Goal: Information Seeking & Learning: Learn about a topic

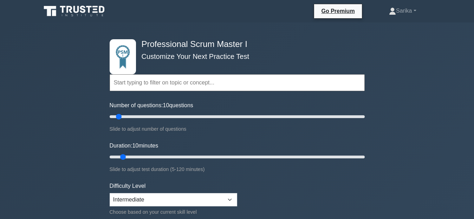
click at [255, 182] on form "Topics Scrum Framework Fundamentals Scrum Artifacts Scrum Events Scrum Roles Sc…" at bounding box center [237, 159] width 255 height 222
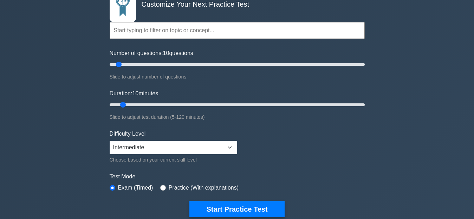
scroll to position [35, 0]
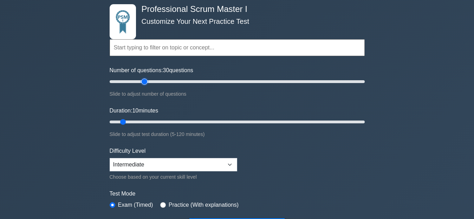
drag, startPoint x: 118, startPoint y: 81, endPoint x: 144, endPoint y: 84, distance: 25.8
type input "30"
click at [144, 84] on input "Number of questions: 30 questions" at bounding box center [237, 82] width 255 height 8
drag, startPoint x: 122, startPoint y: 120, endPoint x: 140, endPoint y: 121, distance: 18.6
type input "20"
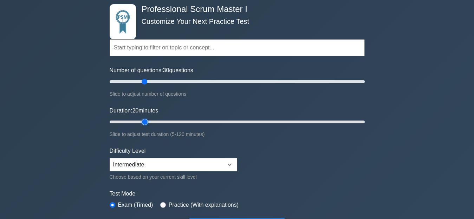
click at [140, 121] on input "Duration: 20 minutes" at bounding box center [237, 122] width 255 height 8
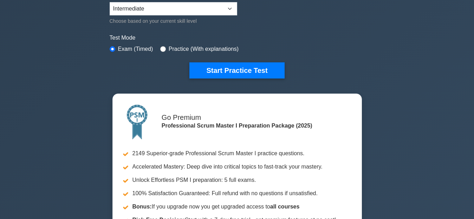
scroll to position [176, 0]
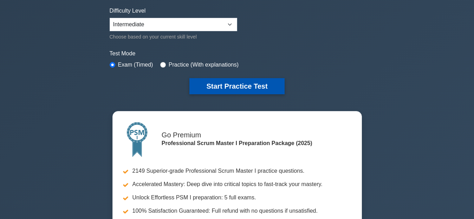
click at [252, 83] on button "Start Practice Test" at bounding box center [236, 86] width 95 height 16
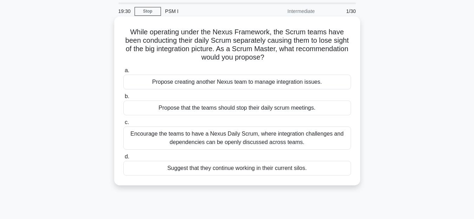
scroll to position [35, 0]
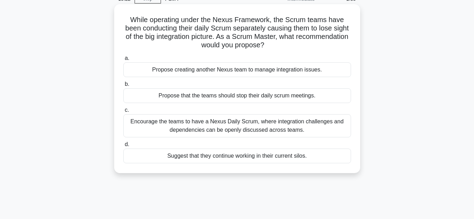
click at [227, 70] on div "Propose creating another Nexus team to manage integration issues." at bounding box center [237, 70] width 228 height 15
click at [123, 61] on input "a. Propose creating another Nexus team to manage integration issues." at bounding box center [123, 58] width 0 height 5
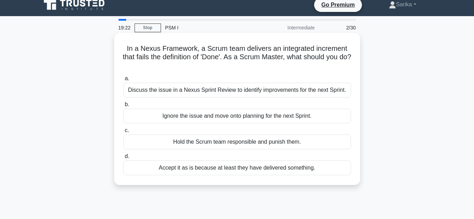
scroll to position [0, 0]
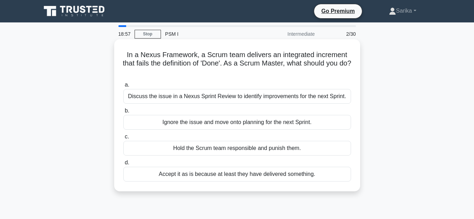
click at [269, 97] on div "Discuss the issue in a Nexus Sprint Review to identify improvements for the nex…" at bounding box center [237, 96] width 228 height 15
click at [123, 87] on input "a. Discuss the issue in a Nexus Sprint Review to identify improvements for the …" at bounding box center [123, 85] width 0 height 5
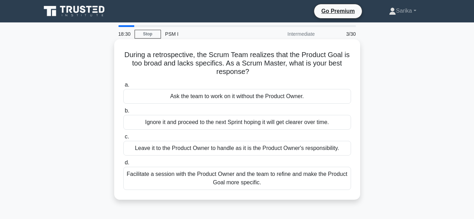
click at [326, 174] on div "Facilitate a session with the Product Owner and the team to refine and make the…" at bounding box center [237, 178] width 228 height 23
click at [123, 165] on input "d. Facilitate a session with the Product Owner and the team to refine and make …" at bounding box center [123, 163] width 0 height 5
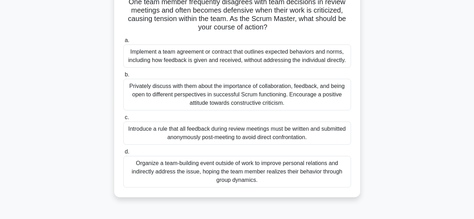
scroll to position [70, 0]
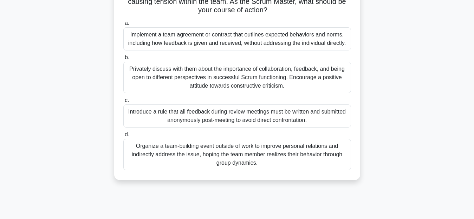
click at [268, 78] on div "Privately discuss with them about the importance of collaboration, feedback, an…" at bounding box center [237, 78] width 228 height 32
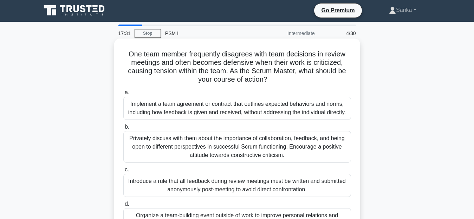
scroll to position [0, 0]
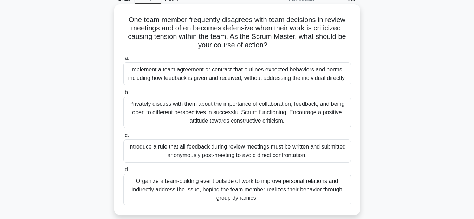
click at [258, 107] on div "Privately discuss with them about the importance of collaboration, feedback, an…" at bounding box center [237, 113] width 228 height 32
click at [123, 95] on input "b. Privately discuss with them about the importance of collaboration, feedback,…" at bounding box center [123, 93] width 0 height 5
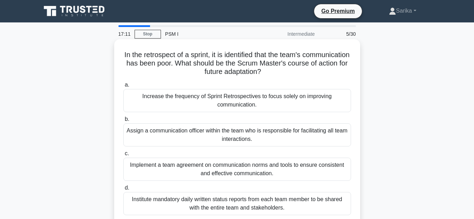
scroll to position [35, 0]
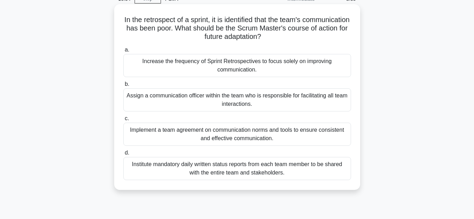
click at [267, 72] on div "Increase the frequency of Sprint Retrospectives to focus solely on improving co…" at bounding box center [237, 65] width 228 height 23
click at [123, 52] on input "a. Increase the frequency of Sprint Retrospectives to focus solely on improving…" at bounding box center [123, 50] width 0 height 5
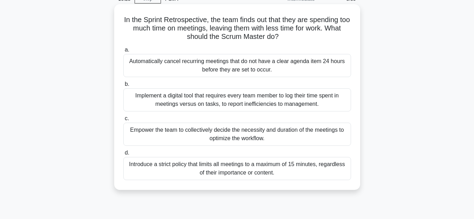
click at [231, 150] on label "d. Introduce a strict policy that limits all meetings to a maximum of 15 minute…" at bounding box center [237, 165] width 228 height 32
click at [123, 151] on input "d. Introduce a strict policy that limits all meetings to a maximum of 15 minute…" at bounding box center [123, 153] width 0 height 5
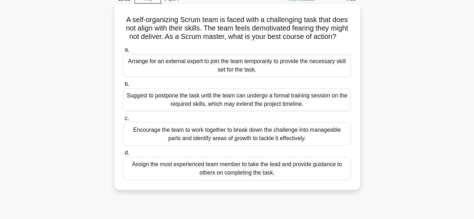
click at [233, 146] on div "Encourage the team to work together to break down the challenge into manageable…" at bounding box center [237, 134] width 228 height 23
click at [123, 121] on input "c. Encourage the team to work together to break down the challenge into managea…" at bounding box center [123, 119] width 0 height 5
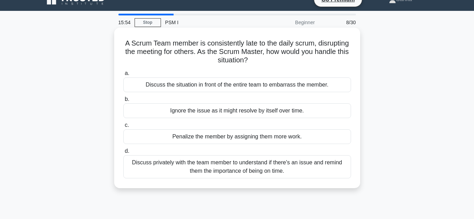
scroll to position [0, 0]
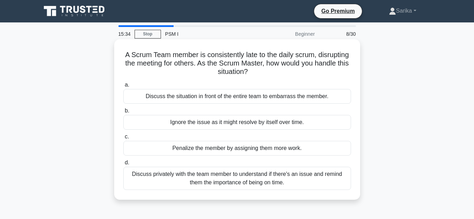
click at [285, 179] on div "Discuss privately with the team member to understand if there's an issue and re…" at bounding box center [237, 178] width 228 height 23
click at [123, 165] on input "d. Discuss privately with the team member to understand if there's an issue and…" at bounding box center [123, 163] width 0 height 5
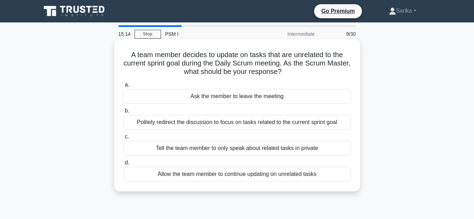
click at [207, 120] on div "Politely redirect the discussion to focus on tasks related to the current sprin…" at bounding box center [237, 122] width 228 height 15
click at [123, 113] on input "b. Politely redirect the discussion to focus on tasks related to the current sp…" at bounding box center [123, 111] width 0 height 5
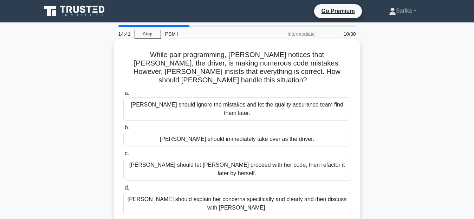
click at [263, 192] on div "Lisa should explain her concerns specifically and clearly and then discuss with…" at bounding box center [237, 203] width 228 height 23
click at [123, 186] on input "d. Lisa should explain her concerns specifically and clearly and then discuss w…" at bounding box center [123, 188] width 0 height 5
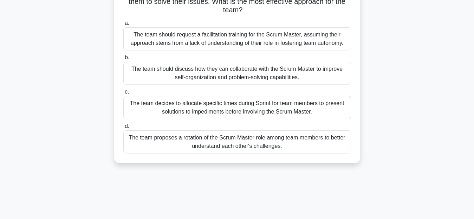
scroll to position [35, 0]
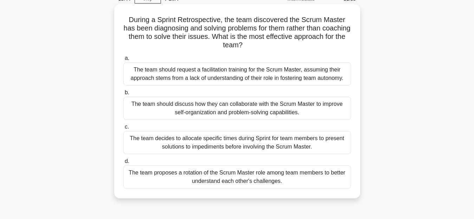
click at [263, 144] on div "The team decides to allocate specific times during Sprint for team members to p…" at bounding box center [237, 142] width 228 height 23
click at [123, 130] on input "c. The team decides to allocate specific times during Sprint for team members t…" at bounding box center [123, 127] width 0 height 5
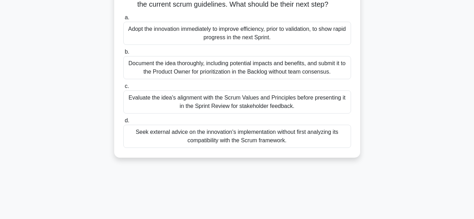
scroll to position [70, 0]
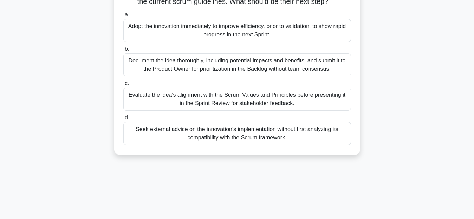
click at [212, 75] on div "Document the idea thoroughly, including potential impacts and benefits, and sub…" at bounding box center [237, 64] width 228 height 23
click at [123, 52] on input "b. Document the idea thoroughly, including potential impacts and benefits, and …" at bounding box center [123, 49] width 0 height 5
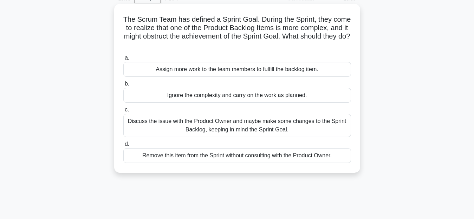
scroll to position [0, 0]
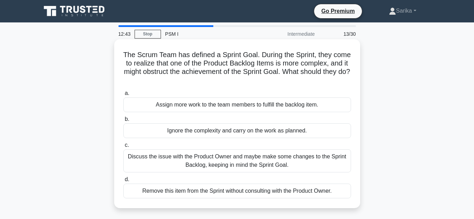
click at [232, 163] on div "Discuss the issue with the Product Owner and maybe make some changes to the Spr…" at bounding box center [237, 161] width 228 height 23
click at [123, 148] on input "c. Discuss the issue with the Product Owner and maybe make some changes to the …" at bounding box center [123, 145] width 0 height 5
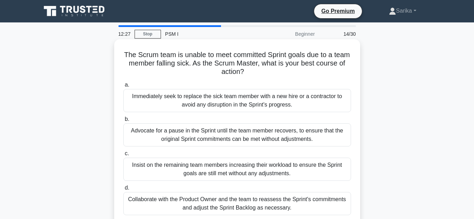
scroll to position [35, 0]
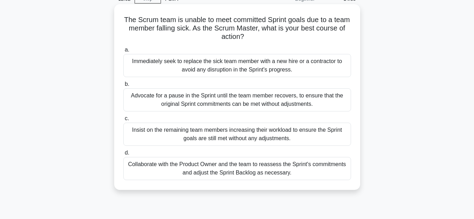
click at [232, 171] on div "Collaborate with the Product Owner and the team to reassess the Sprint's commit…" at bounding box center [237, 168] width 228 height 23
click at [123, 156] on input "d. Collaborate with the Product Owner and the team to reassess the Sprint's com…" at bounding box center [123, 153] width 0 height 5
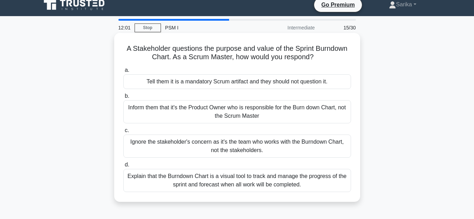
scroll to position [0, 0]
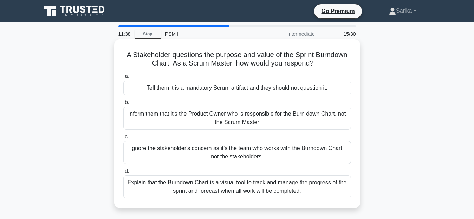
click at [248, 188] on div "Explain that the Burndown Chart is a visual tool to track and manage the progre…" at bounding box center [237, 187] width 228 height 23
click at [123, 174] on input "d. Explain that the Burndown Chart is a visual tool to track and manage the pro…" at bounding box center [123, 171] width 0 height 5
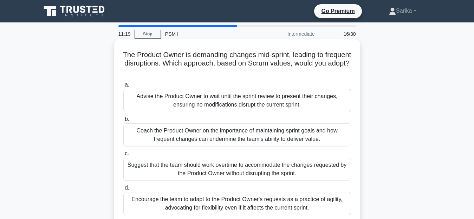
scroll to position [35, 0]
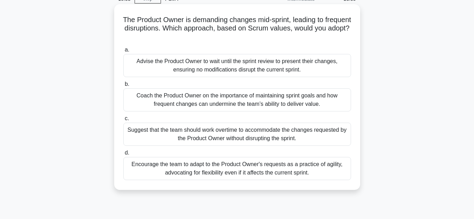
click at [271, 103] on div "Coach the Product Owner on the importance of maintaining sprint goals and how f…" at bounding box center [237, 100] width 228 height 23
click at [123, 87] on input "b. Coach the Product Owner on the importance of maintaining sprint goals and ho…" at bounding box center [123, 84] width 0 height 5
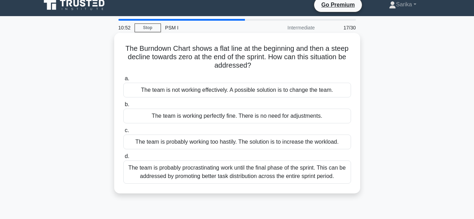
scroll to position [0, 0]
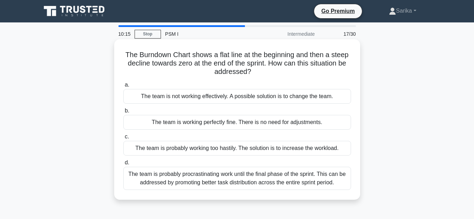
click at [206, 179] on div "The team is probably procrastinating work until the final phase of the sprint. …" at bounding box center [237, 178] width 228 height 23
click at [123, 165] on input "d. The team is probably procrastinating work until the final phase of the sprin…" at bounding box center [123, 163] width 0 height 5
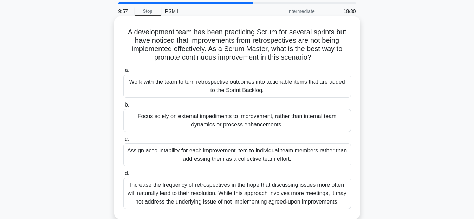
scroll to position [35, 0]
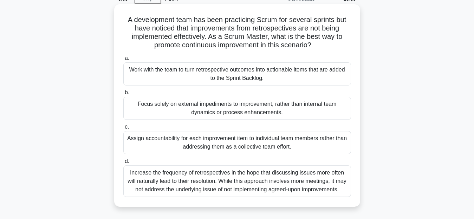
click at [219, 110] on div "Focus solely on external impediments to improvement, rather than internal team …" at bounding box center [237, 108] width 228 height 23
click at [123, 95] on input "b. Focus solely on external impediments to improvement, rather than internal te…" at bounding box center [123, 93] width 0 height 5
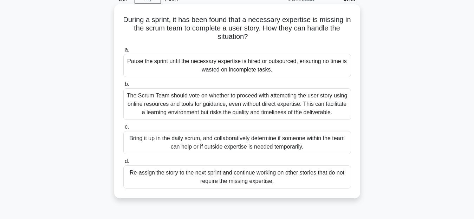
click at [244, 141] on div "Bring it up in the daily scrum, and collaboratively determine if someone within…" at bounding box center [237, 142] width 228 height 23
click at [123, 130] on input "c. Bring it up in the daily scrum, and collaboratively determine if someone wit…" at bounding box center [123, 127] width 0 height 5
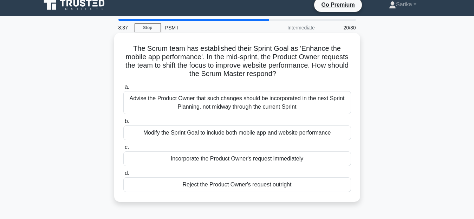
scroll to position [0, 0]
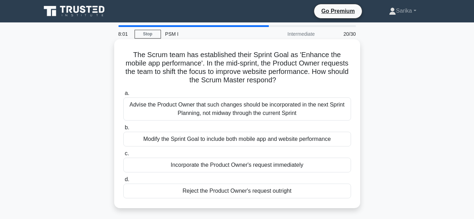
click at [201, 110] on div "Advise the Product Owner that such changes should be incorporated in the next S…" at bounding box center [237, 109] width 228 height 23
click at [123, 96] on input "a. Advise the Product Owner that such changes should be incorporated in the nex…" at bounding box center [123, 93] width 0 height 5
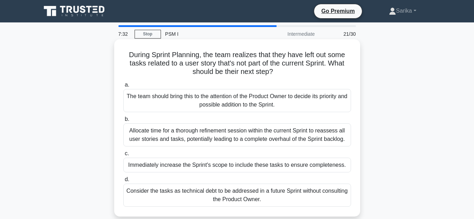
click at [204, 103] on div "The team should bring this to the attention of the Product Owner to decide its …" at bounding box center [237, 100] width 228 height 23
click at [123, 87] on input "a. The team should bring this to the attention of the Product Owner to decide i…" at bounding box center [123, 85] width 0 height 5
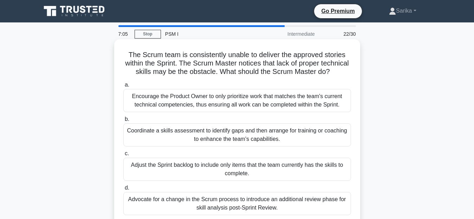
click at [230, 142] on div "Coordinate a skills assessment to identify gaps and then arrange for training o…" at bounding box center [237, 135] width 228 height 23
click at [123, 122] on input "b. Coordinate a skills assessment to identify gaps and then arrange for trainin…" at bounding box center [123, 119] width 0 height 5
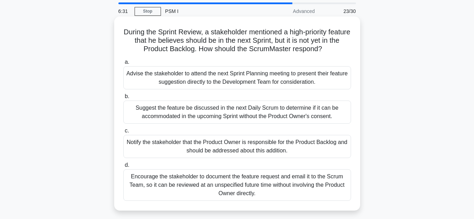
scroll to position [35, 0]
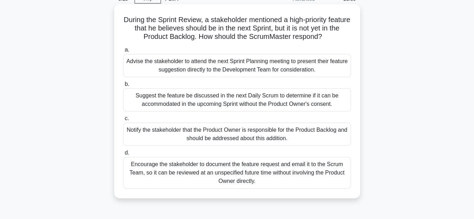
click at [246, 137] on div "Notify the stakeholder that the Product Owner is responsible for the Product Ba…" at bounding box center [237, 134] width 228 height 23
click at [123, 121] on input "c. Notify the stakeholder that the Product Owner is responsible for the Product…" at bounding box center [123, 119] width 0 height 5
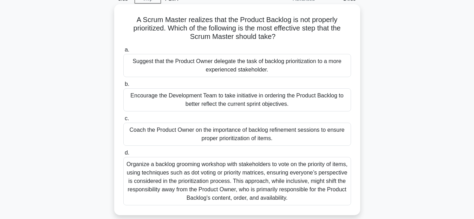
click at [248, 102] on div "Encourage the Development Team to take initiative in ordering the Product Backl…" at bounding box center [237, 100] width 228 height 23
click at [123, 87] on input "b. Encourage the Development Team to take initiative in ordering the Product Ba…" at bounding box center [123, 84] width 0 height 5
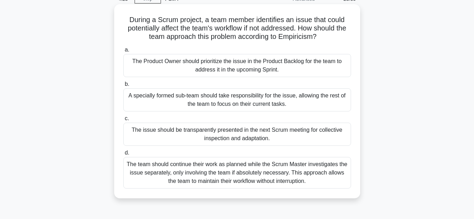
click at [279, 177] on div "The team should continue their work as planned while the Scrum Master investiga…" at bounding box center [237, 173] width 228 height 32
click at [123, 156] on input "d. The team should continue their work as planned while the Scrum Master invest…" at bounding box center [123, 153] width 0 height 5
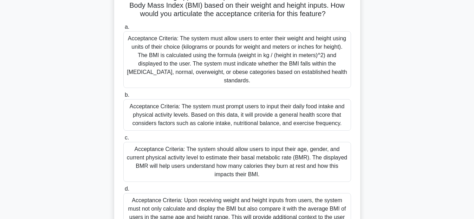
scroll to position [70, 0]
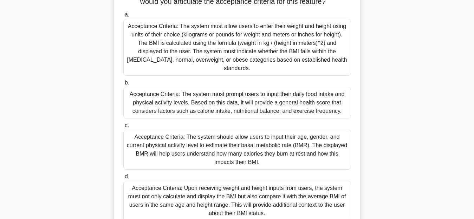
click at [261, 53] on div "Acceptance Criteria: The system must allow users to enter their weight and heig…" at bounding box center [237, 47] width 228 height 57
click at [123, 17] on input "a. Acceptance Criteria: The system must allow users to enter their weight and h…" at bounding box center [123, 15] width 0 height 5
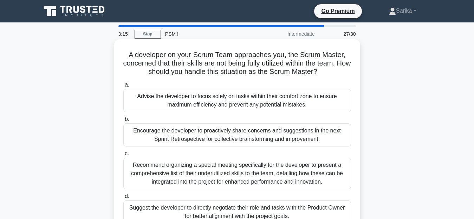
scroll to position [35, 0]
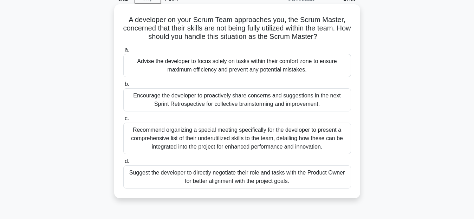
click at [214, 100] on div "Encourage the developer to proactively share concerns and suggestions in the ne…" at bounding box center [237, 100] width 228 height 23
click at [123, 87] on input "b. Encourage the developer to proactively share concerns and suggestions in the…" at bounding box center [123, 84] width 0 height 5
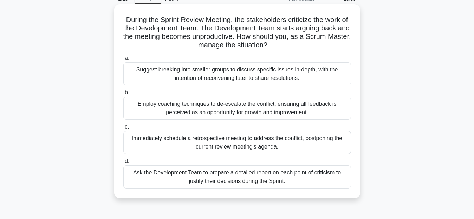
click at [238, 182] on div "Ask the Development Team to prepare a detailed report on each point of criticis…" at bounding box center [237, 177] width 228 height 23
click at [123, 164] on input "d. Ask the Development Team to prepare a detailed report on each point of criti…" at bounding box center [123, 161] width 0 height 5
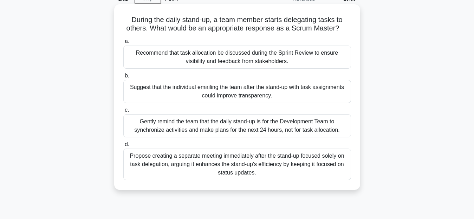
click at [254, 127] on div "Gently remind the team that the daily stand-up is for the Development Team to s…" at bounding box center [237, 125] width 228 height 23
click at [123, 113] on input "c. Gently remind the team that the daily stand-up is for the Development Team t…" at bounding box center [123, 110] width 0 height 5
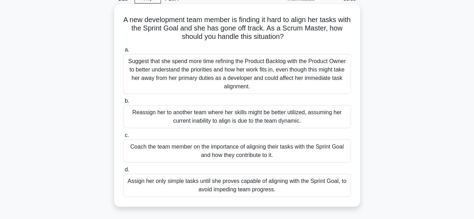
click at [233, 151] on div "Coach the team member on the importance of aligning their tasks with the Sprint…" at bounding box center [237, 151] width 228 height 23
click at [123, 138] on input "c. Coach the team member on the importance of aligning their tasks with the Spr…" at bounding box center [123, 135] width 0 height 5
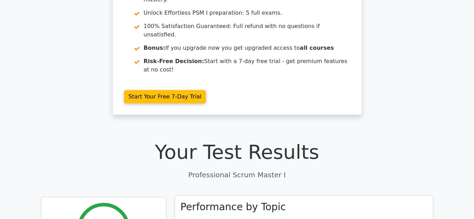
scroll to position [105, 0]
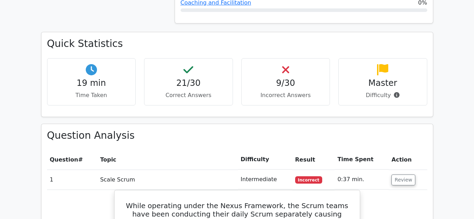
scroll to position [632, 0]
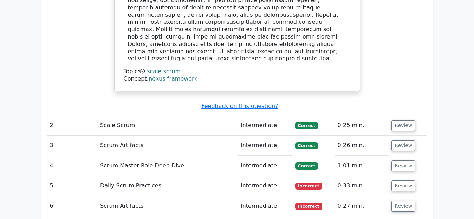
scroll to position [1054, 0]
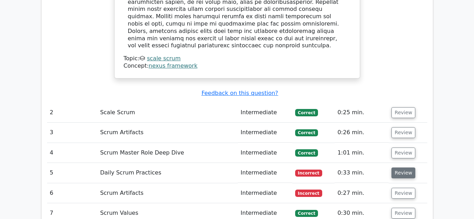
click at [394, 168] on button "Review" at bounding box center [403, 173] width 24 height 11
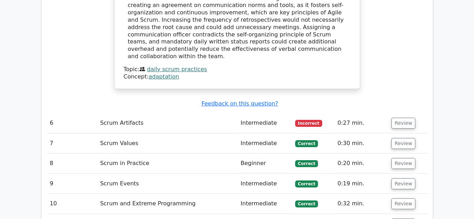
scroll to position [1475, 0]
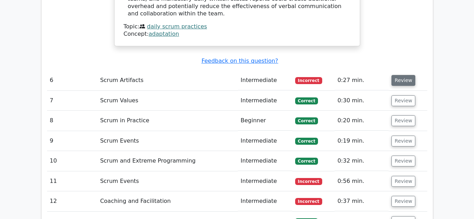
click at [403, 75] on button "Review" at bounding box center [403, 80] width 24 height 11
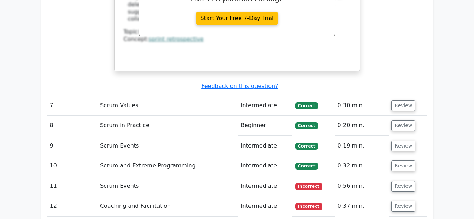
scroll to position [1826, 0]
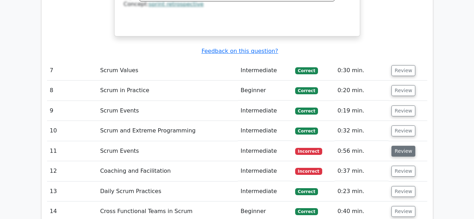
click at [399, 146] on button "Review" at bounding box center [403, 151] width 24 height 11
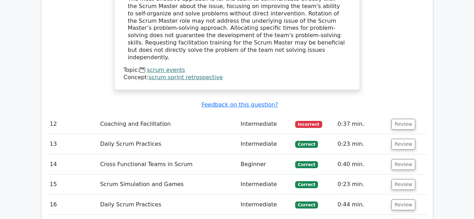
scroll to position [2213, 0]
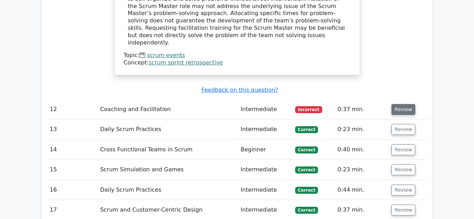
click at [405, 104] on button "Review" at bounding box center [403, 109] width 24 height 11
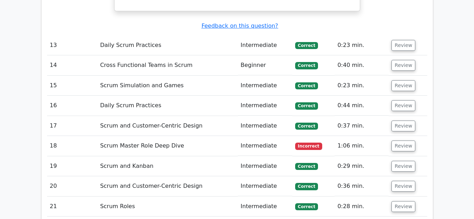
scroll to position [2634, 0]
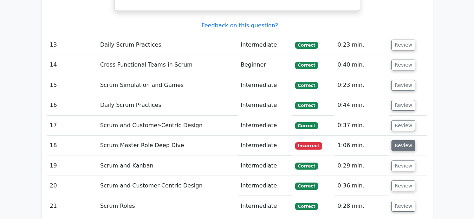
click at [399, 140] on button "Review" at bounding box center [403, 145] width 24 height 11
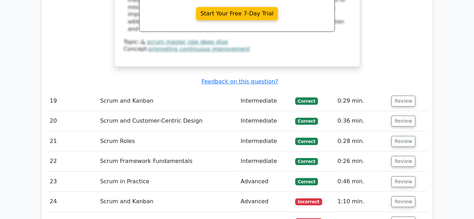
scroll to position [3126, 0]
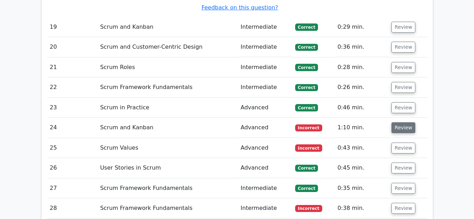
click at [397, 123] on button "Review" at bounding box center [403, 128] width 24 height 11
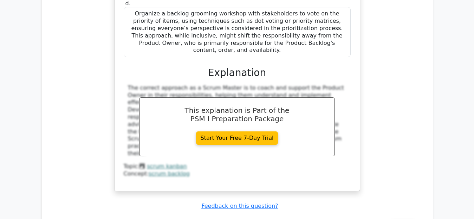
scroll to position [3442, 0]
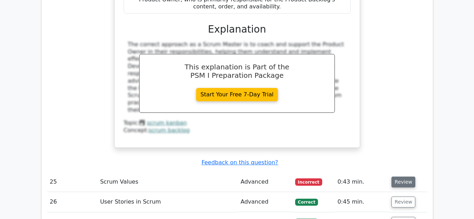
click at [399, 177] on button "Review" at bounding box center [403, 182] width 24 height 11
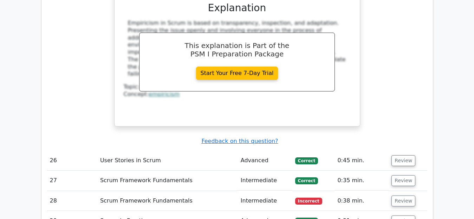
scroll to position [3828, 0]
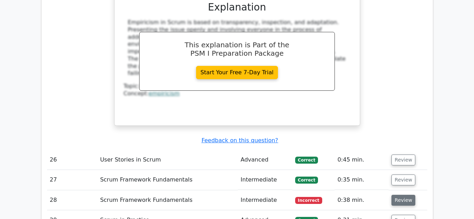
click at [400, 195] on button "Review" at bounding box center [403, 200] width 24 height 11
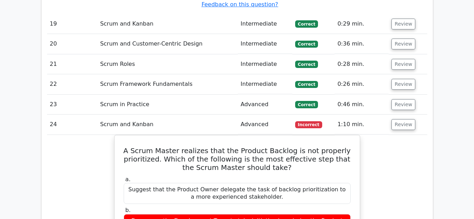
scroll to position [3020, 0]
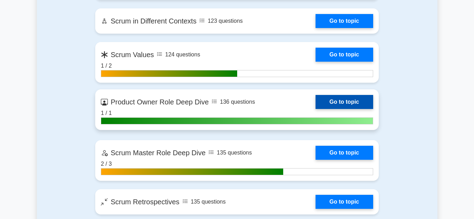
scroll to position [1089, 0]
